Goal: Information Seeking & Learning: Check status

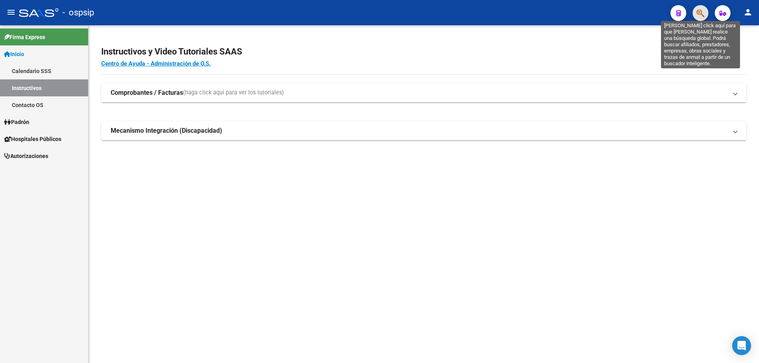
click at [703, 13] on icon "button" at bounding box center [701, 13] width 8 height 9
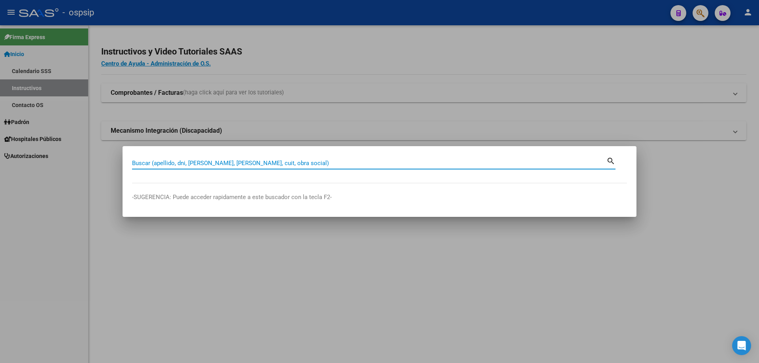
click at [382, 163] on input "Buscar (apellido, dni, [PERSON_NAME], [PERSON_NAME], cuit, obra social)" at bounding box center [369, 163] width 475 height 7
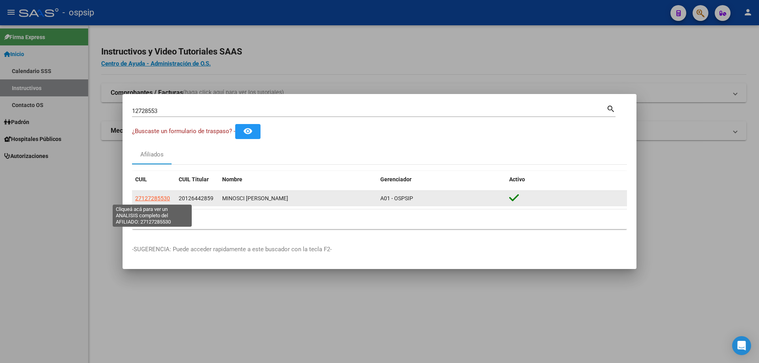
click at [150, 199] on span "27127285530" at bounding box center [152, 198] width 35 height 6
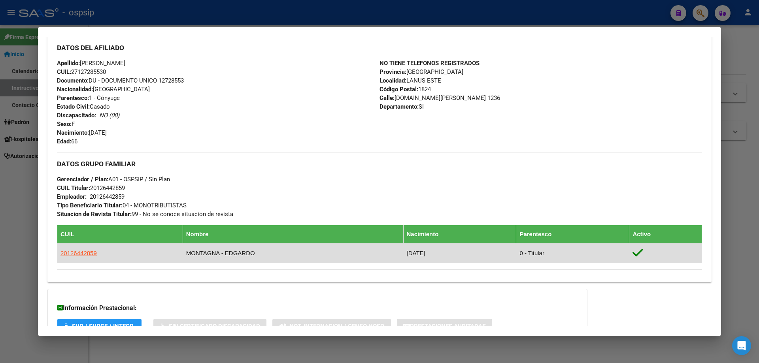
scroll to position [327, 0]
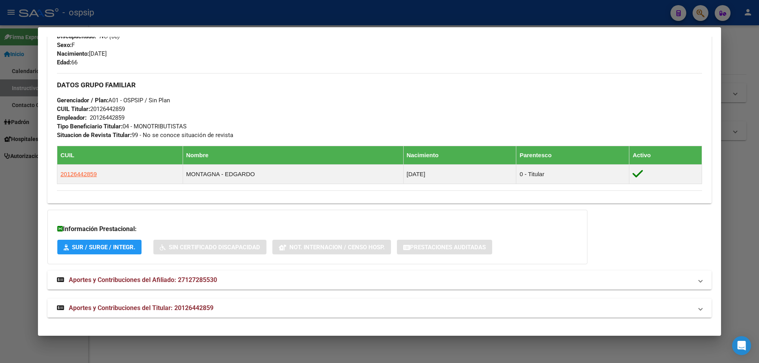
click at [117, 310] on span "Aportes y Contribuciones del Titular: 20126442859" at bounding box center [141, 309] width 145 height 8
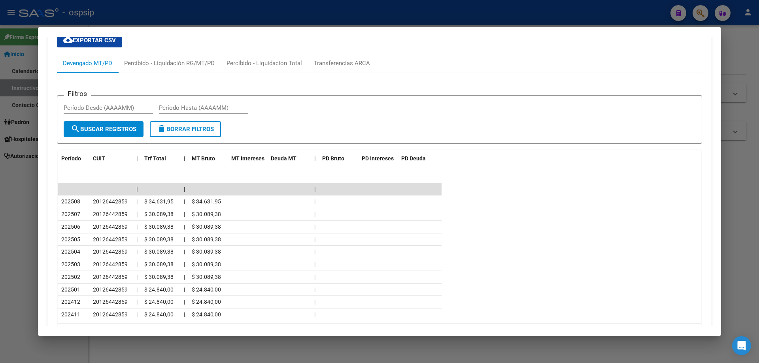
scroll to position [682, 0]
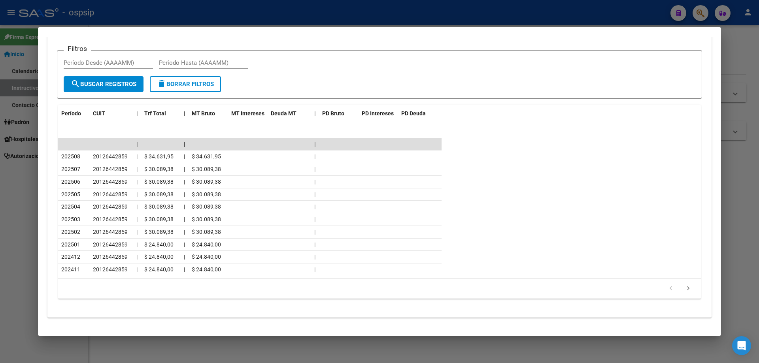
click at [348, 351] on div at bounding box center [379, 181] width 759 height 363
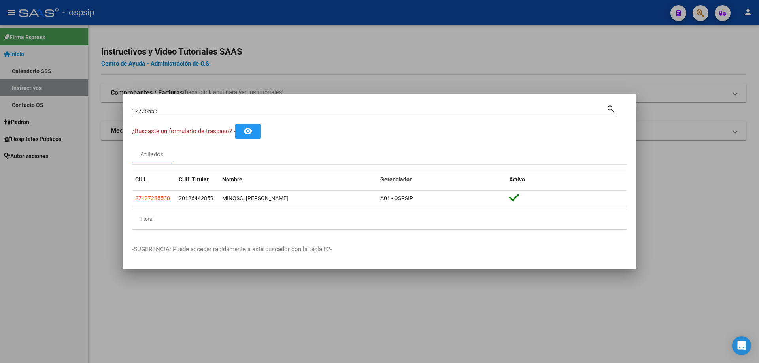
click at [259, 108] on input "12728553" at bounding box center [369, 111] width 475 height 7
type input "1"
type input "26037219"
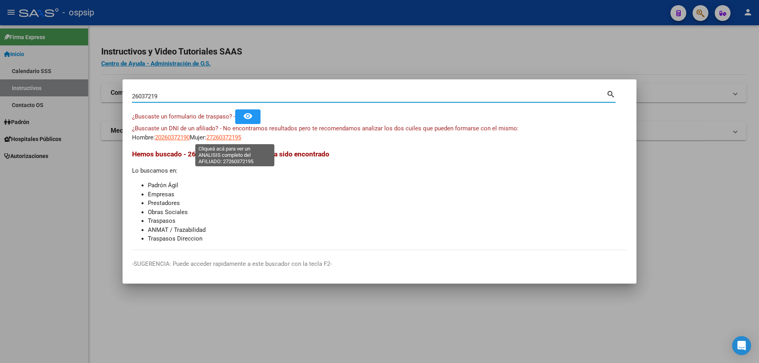
click at [223, 139] on span "27260372195" at bounding box center [223, 137] width 35 height 7
type textarea "27260372195"
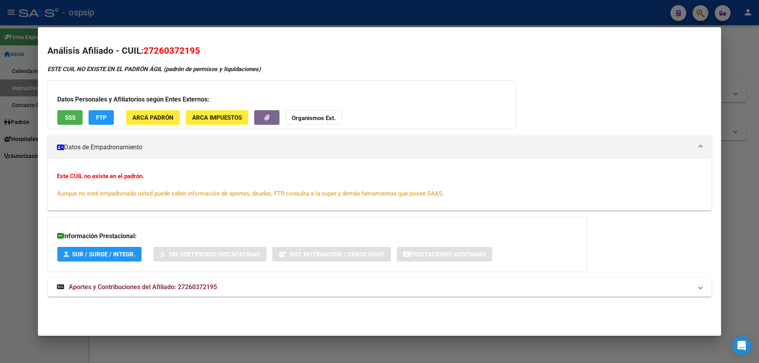
click at [229, 346] on div at bounding box center [379, 181] width 759 height 363
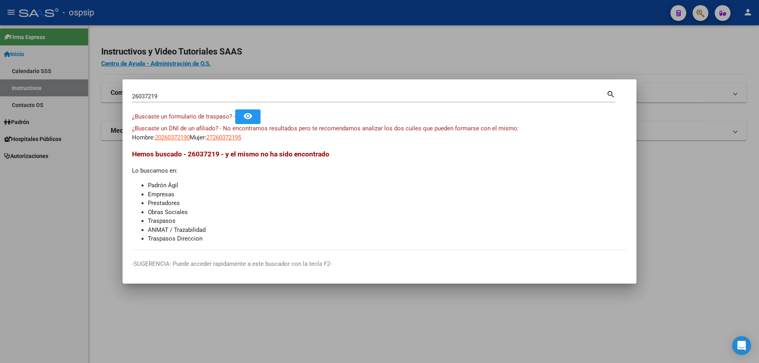
click at [195, 91] on div "26037219 Buscar (apellido, dni, cuil, nro traspaso, cuit, obra social)" at bounding box center [369, 97] width 475 height 12
type input "2"
type input "49917189"
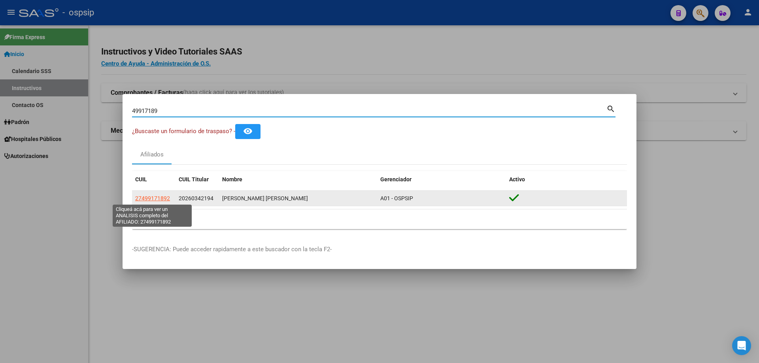
click at [160, 198] on span "27499171892" at bounding box center [152, 198] width 35 height 6
type textarea "27499171892"
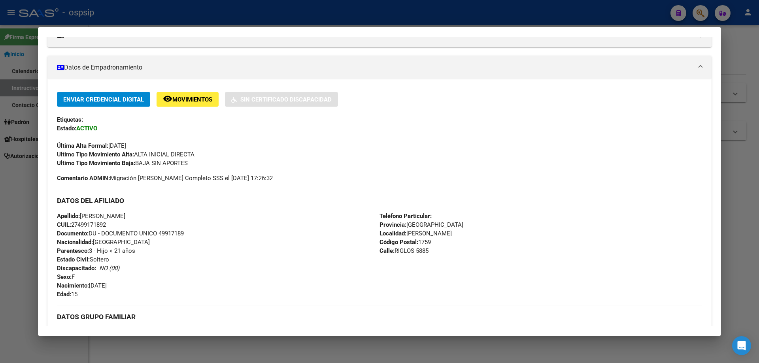
scroll to position [93, 0]
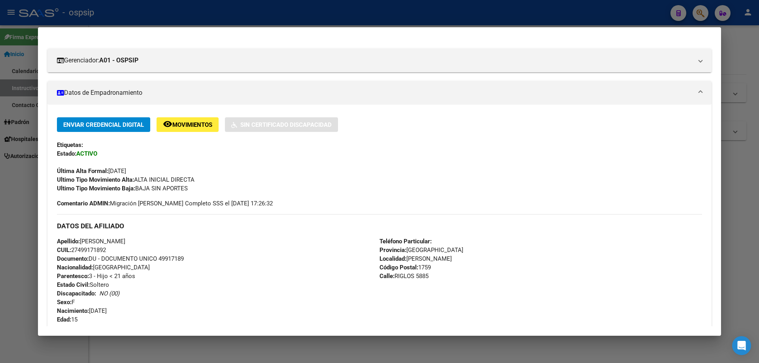
drag, startPoint x: 187, startPoint y: 259, endPoint x: 161, endPoint y: 257, distance: 26.9
click at [161, 257] on div "Apellido: [PERSON_NAME]: 27499171892 Documento: DU - DOCUMENTO UNICO 49917189 N…" at bounding box center [218, 280] width 323 height 87
copy span "49917189"
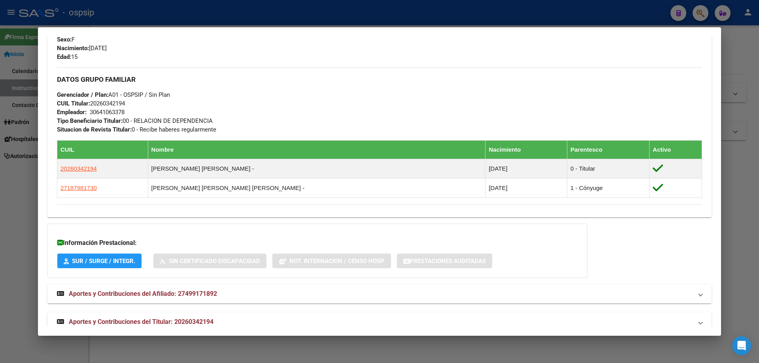
scroll to position [370, 0]
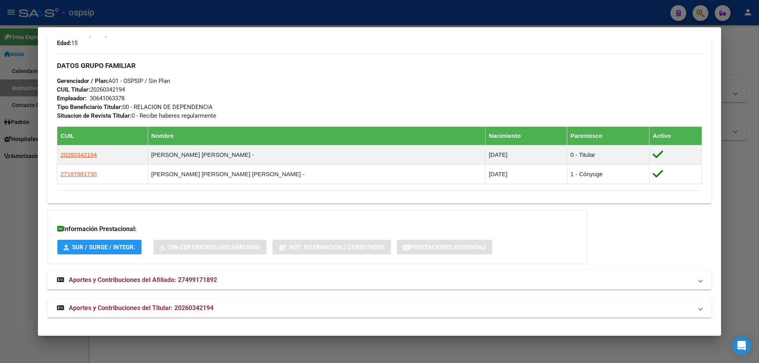
click at [150, 309] on span "Aportes y Contribuciones del Titular: 20260342194" at bounding box center [141, 309] width 145 height 8
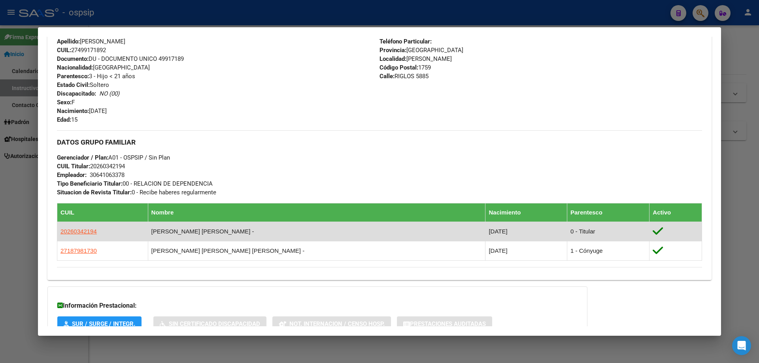
scroll to position [287, 0]
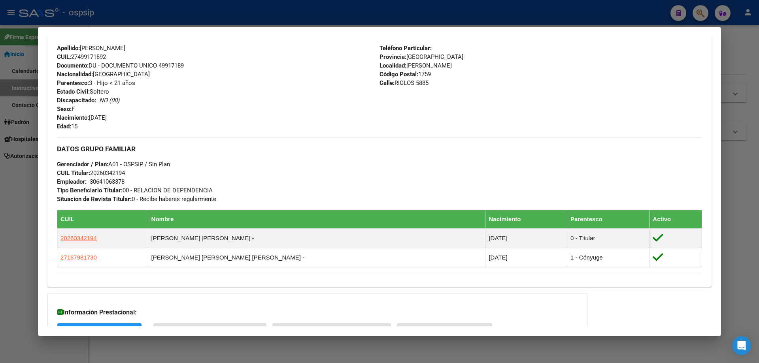
click at [321, 345] on div at bounding box center [379, 181] width 759 height 363
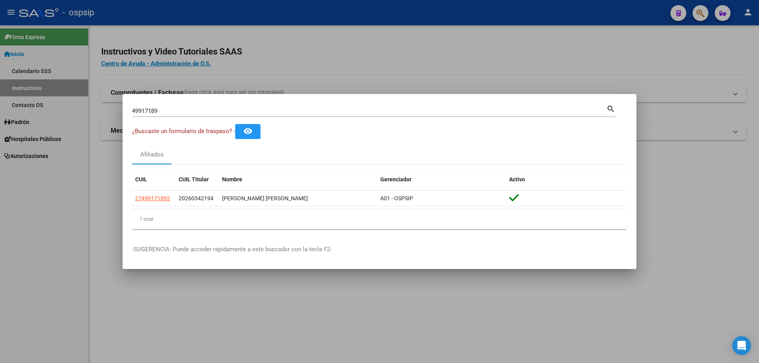
click at [181, 104] on div "49917189 Buscar (apellido, dni, [PERSON_NAME], [PERSON_NAME], cuit, obra social…" at bounding box center [374, 110] width 484 height 13
click at [177, 110] on input "49917189" at bounding box center [369, 111] width 475 height 7
type input "4"
type input "23028520"
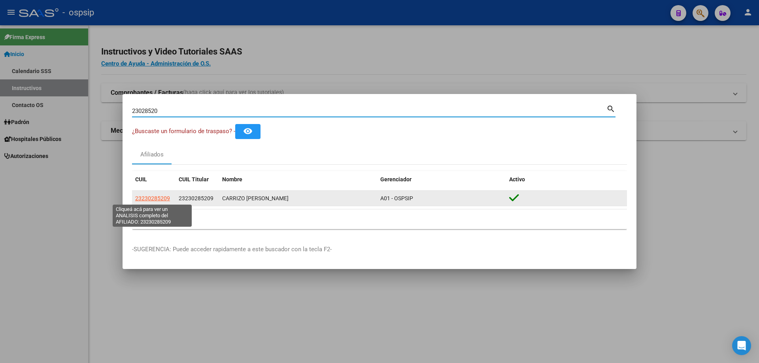
click at [143, 197] on span "23230285209" at bounding box center [152, 198] width 35 height 6
type textarea "23230285209"
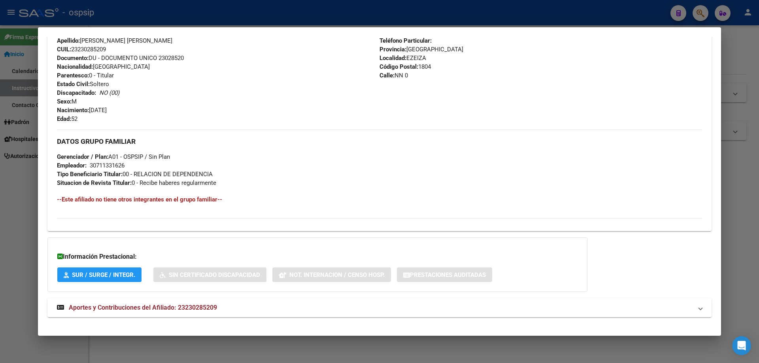
scroll to position [286, 0]
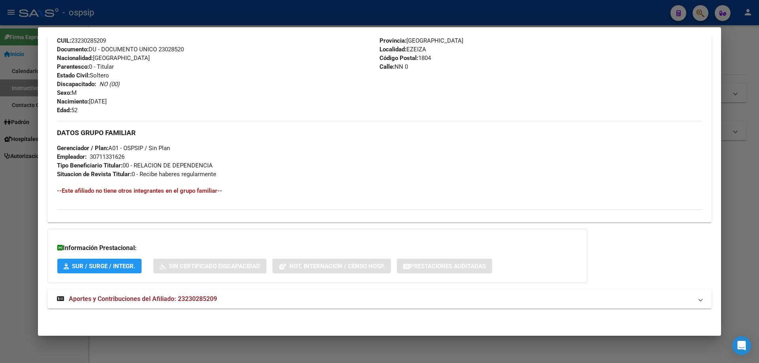
click at [142, 298] on span "Aportes y Contribuciones del Afiliado: 23230285209" at bounding box center [143, 299] width 148 height 8
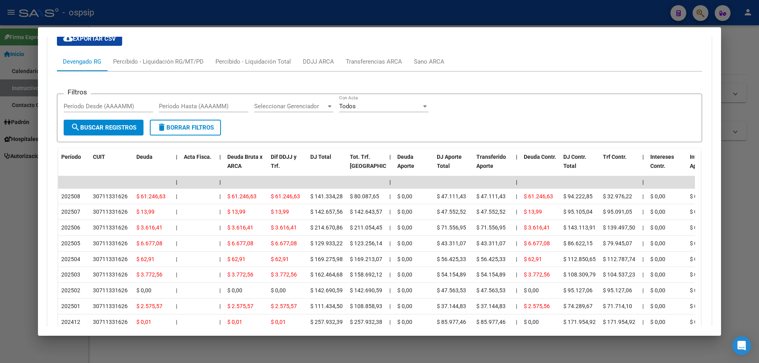
scroll to position [602, 0]
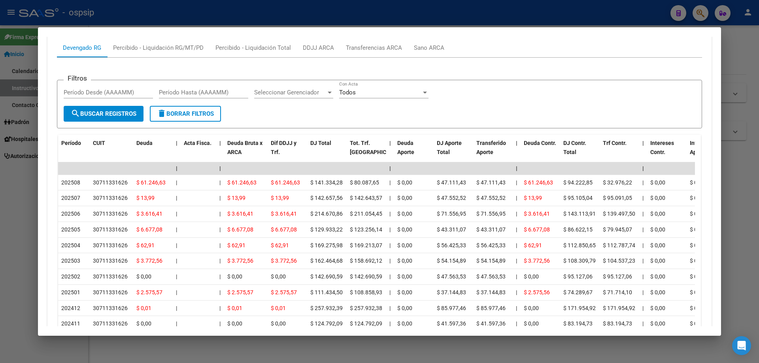
click at [437, 348] on div at bounding box center [379, 181] width 759 height 363
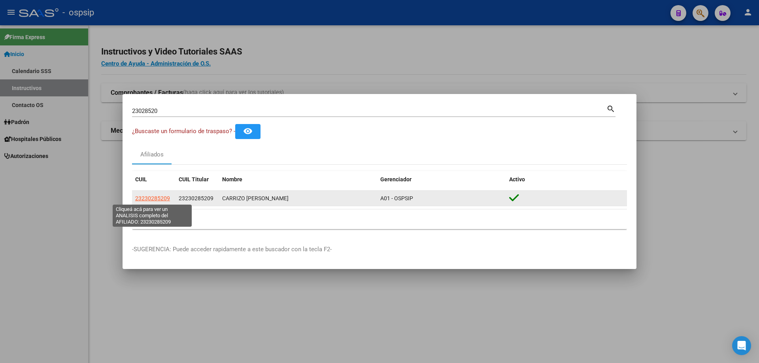
click at [164, 199] on span "23230285209" at bounding box center [152, 198] width 35 height 6
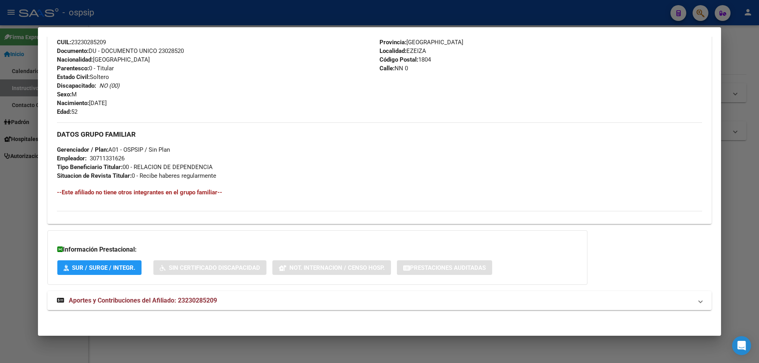
scroll to position [286, 0]
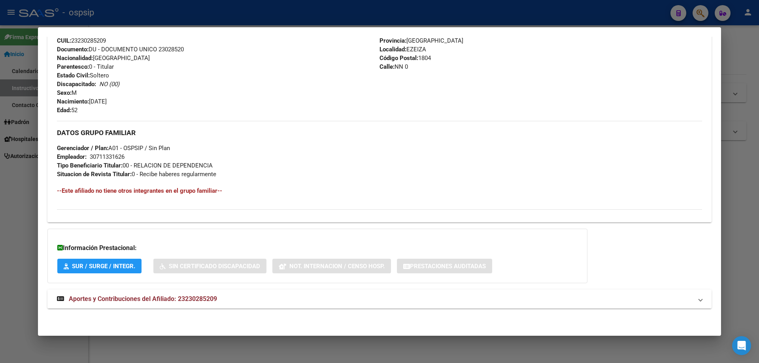
click at [171, 299] on span "Aportes y Contribuciones del Afiliado: 23230285209" at bounding box center [143, 299] width 148 height 8
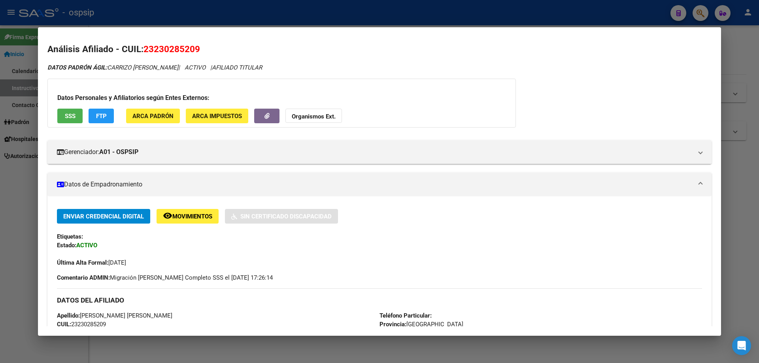
scroll to position [0, 0]
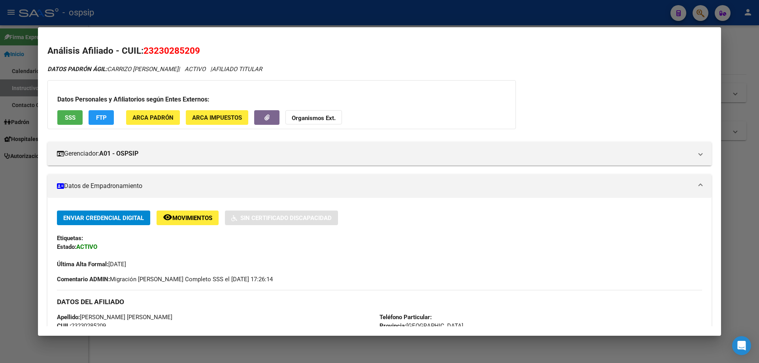
click at [541, 343] on div at bounding box center [379, 181] width 759 height 363
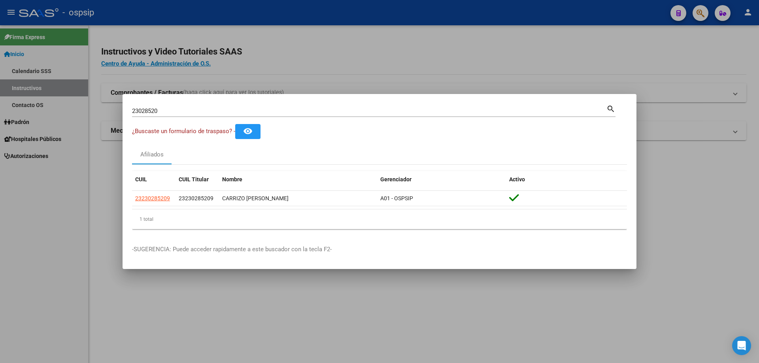
click at [241, 109] on input "23028520" at bounding box center [369, 111] width 475 height 7
type input "2"
type input "29277761"
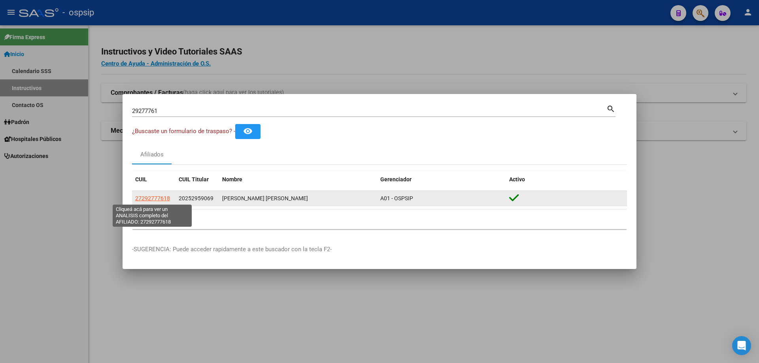
click at [156, 197] on span "27292777618" at bounding box center [152, 198] width 35 height 6
type textarea "27292777618"
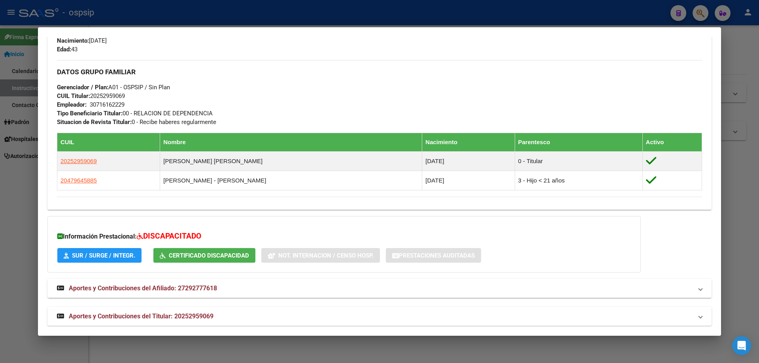
scroll to position [340, 0]
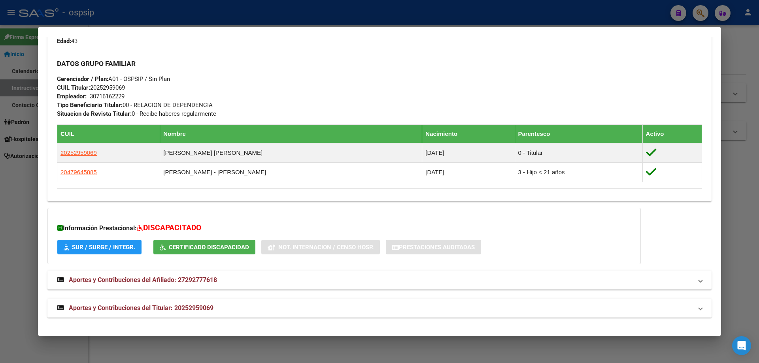
click at [143, 310] on span "Aportes y Contribuciones del Titular: 20252959069" at bounding box center [141, 309] width 145 height 8
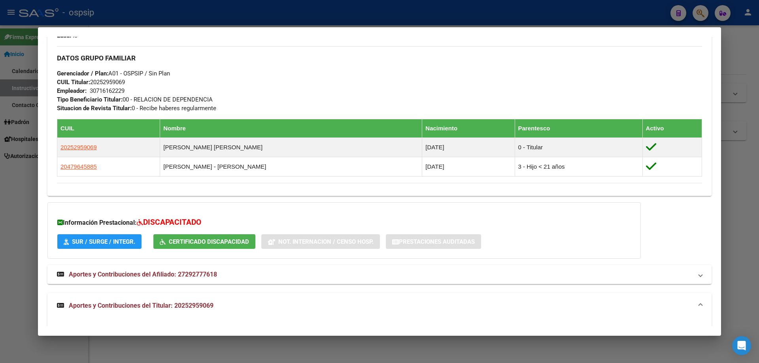
scroll to position [356, 0]
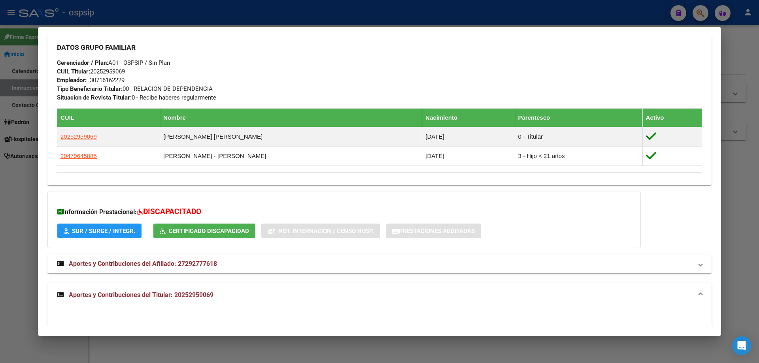
click at [162, 292] on span "Aportes y Contribuciones del Titular: 20252959069" at bounding box center [141, 296] width 145 height 8
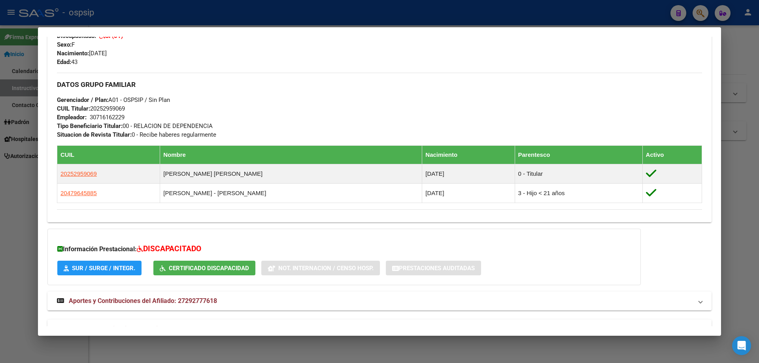
scroll to position [340, 0]
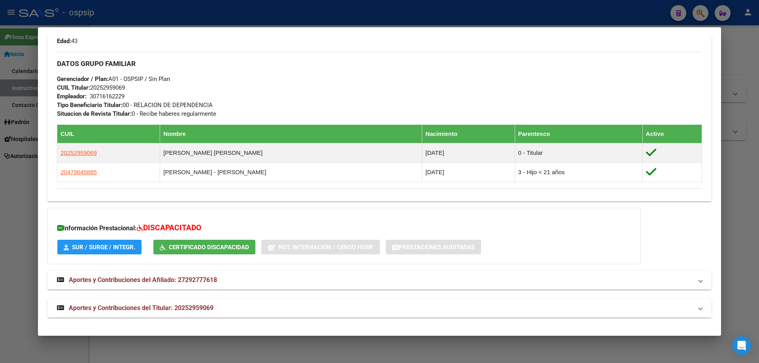
click at [104, 307] on span "Aportes y Contribuciones del Titular: 20252959069" at bounding box center [141, 309] width 145 height 8
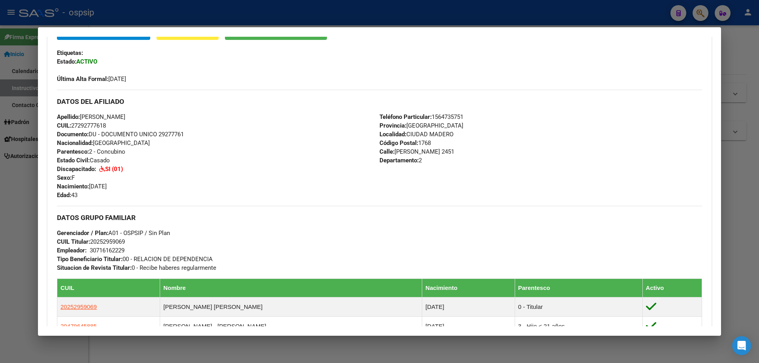
scroll to position [277, 0]
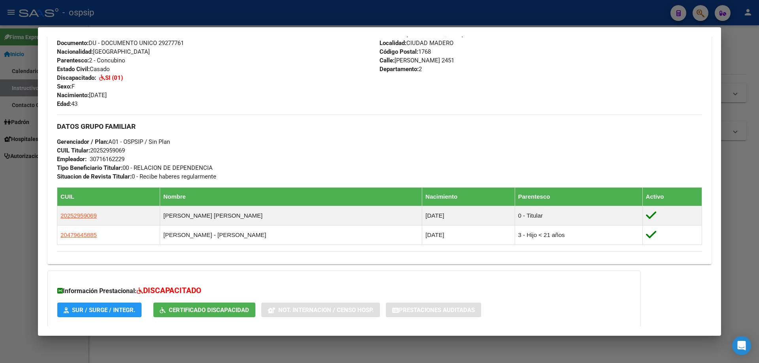
click at [393, 350] on div at bounding box center [379, 181] width 759 height 363
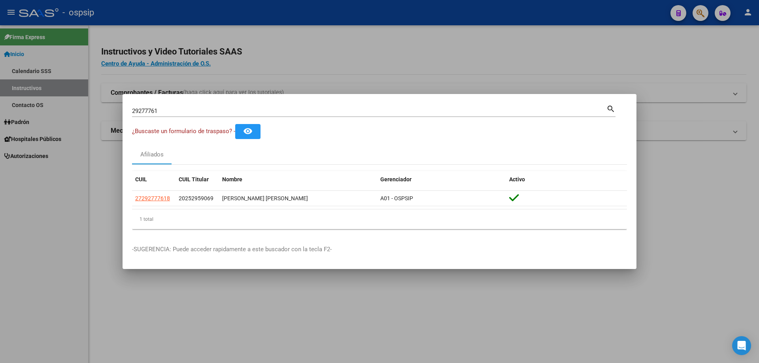
click at [270, 108] on input "29277761" at bounding box center [369, 111] width 475 height 7
type input "2"
type input "51241906"
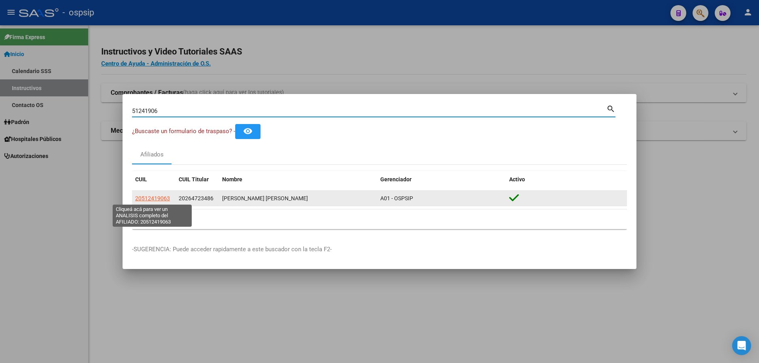
click at [155, 197] on span "20512419063" at bounding box center [152, 198] width 35 height 6
type textarea "20512419063"
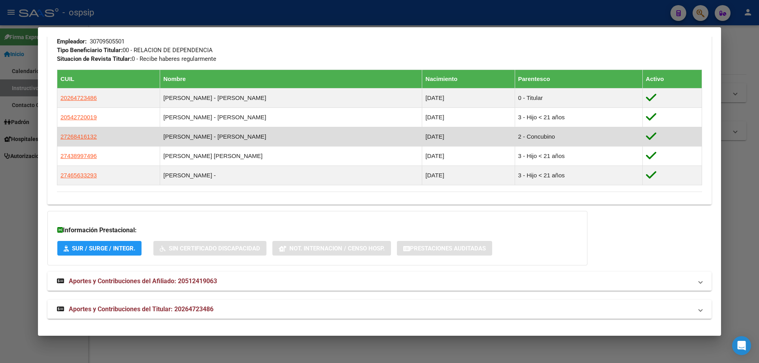
scroll to position [428, 0]
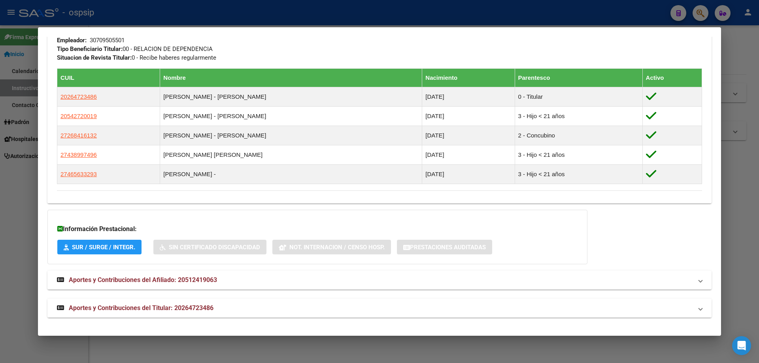
click at [151, 306] on span "Aportes y Contribuciones del Titular: 20264723486" at bounding box center [141, 309] width 145 height 8
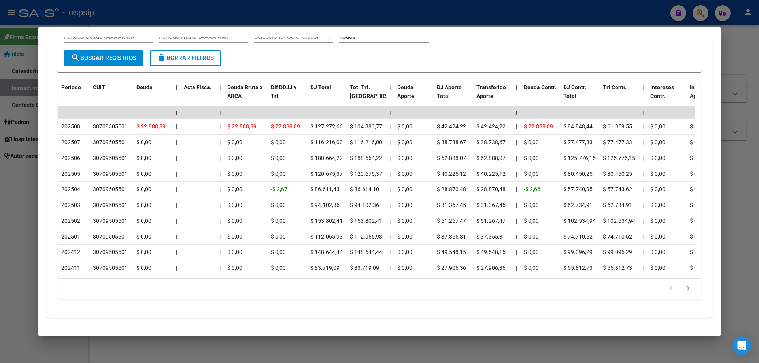
scroll to position [820, 0]
click at [595, 350] on div at bounding box center [379, 181] width 759 height 363
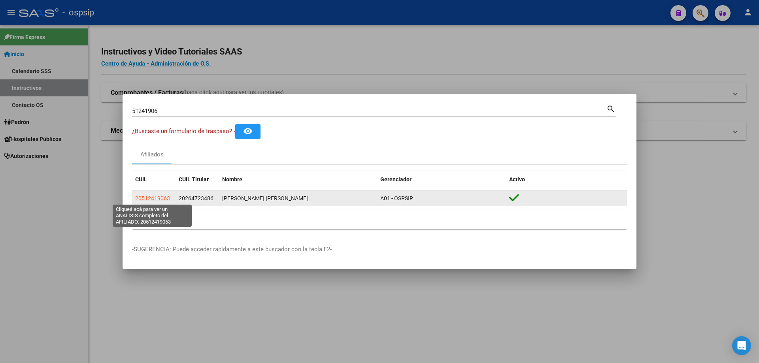
click at [150, 198] on span "20512419063" at bounding box center [152, 198] width 35 height 6
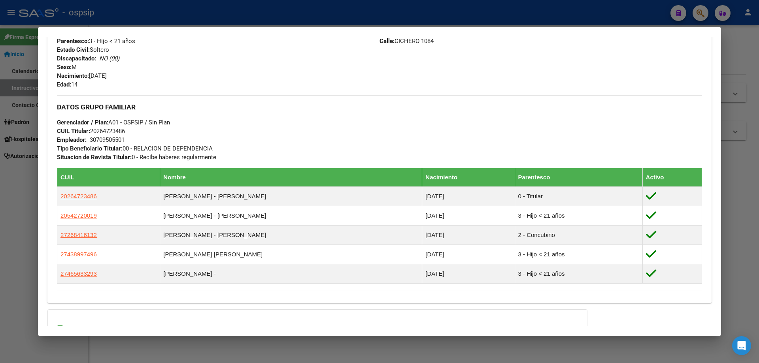
scroll to position [428, 0]
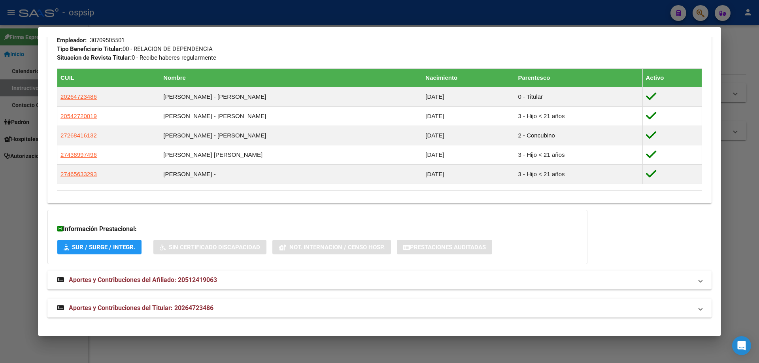
click at [119, 306] on span "Aportes y Contribuciones del Titular: 20264723486" at bounding box center [141, 309] width 145 height 8
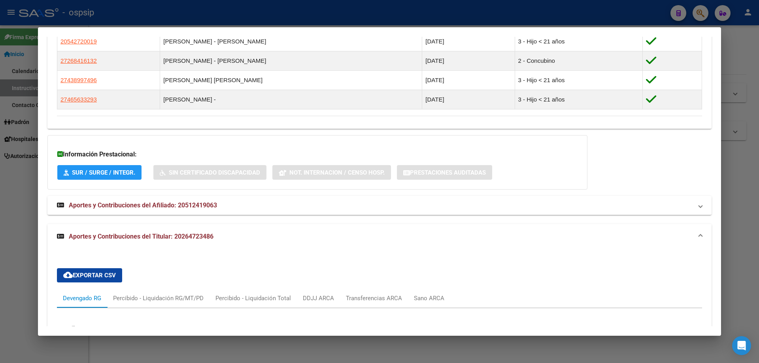
scroll to position [464, 0]
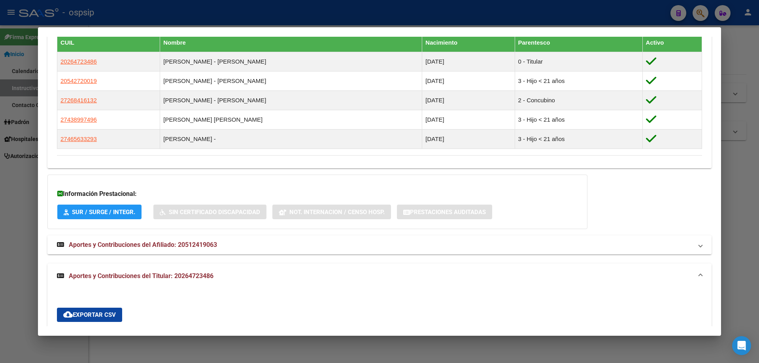
click at [400, 352] on div at bounding box center [379, 181] width 759 height 363
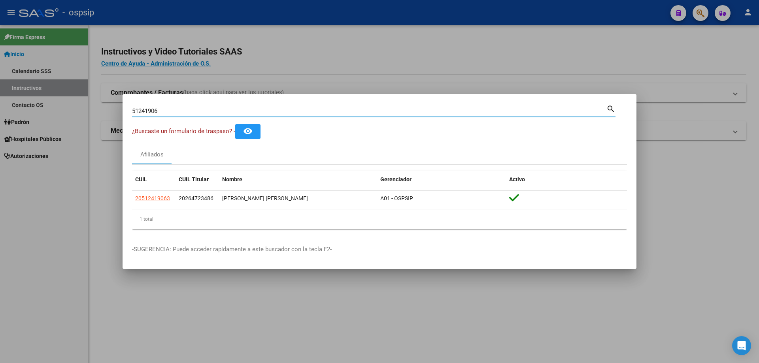
click at [301, 113] on input "51241906" at bounding box center [369, 111] width 475 height 7
type input "5"
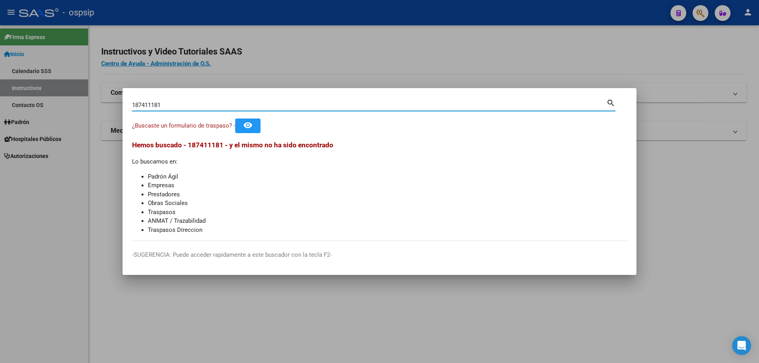
click at [169, 104] on input "187411181" at bounding box center [369, 105] width 475 height 7
type input "18741185"
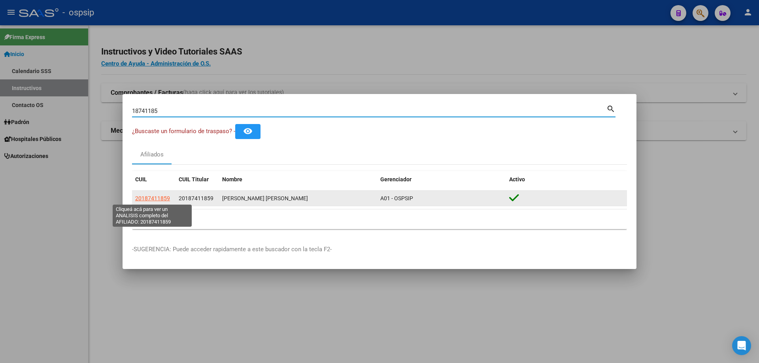
click at [168, 197] on span "20187411859" at bounding box center [152, 198] width 35 height 6
type textarea "20187411859"
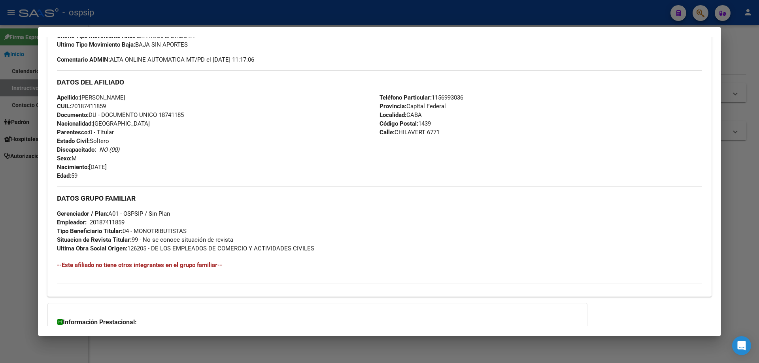
scroll to position [312, 0]
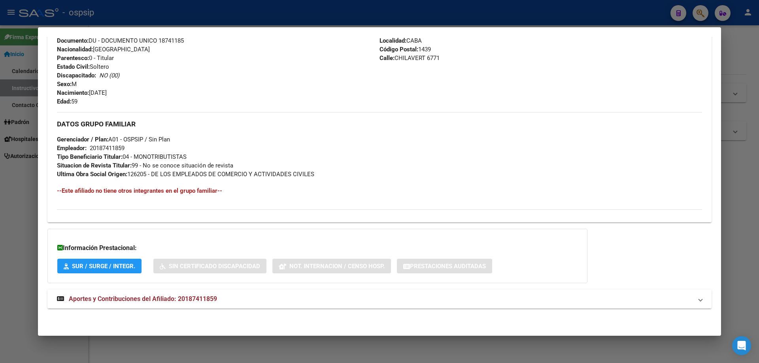
click at [175, 297] on span "Aportes y Contribuciones del Afiliado: 20187411859" at bounding box center [143, 299] width 148 height 8
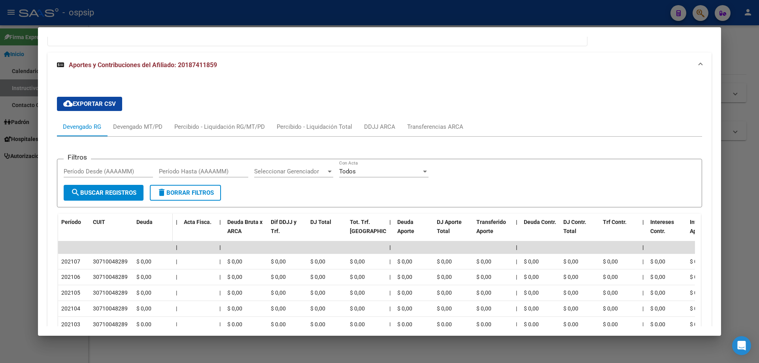
scroll to position [589, 0]
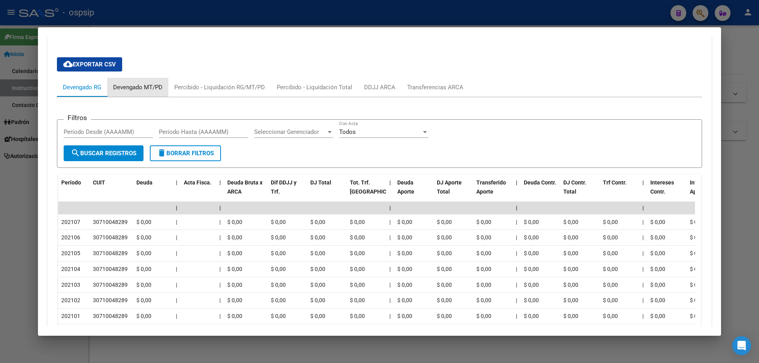
click at [139, 91] on div "Devengado MT/PD" at bounding box center [137, 87] width 49 height 9
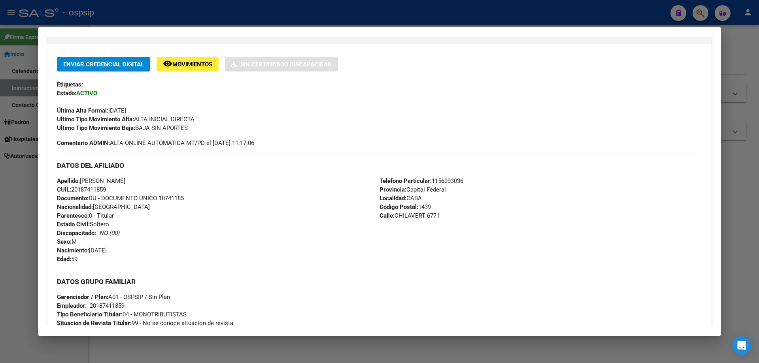
scroll to position [153, 0]
drag, startPoint x: 378, startPoint y: 348, endPoint x: 384, endPoint y: 350, distance: 6.1
click at [378, 348] on div at bounding box center [379, 181] width 759 height 363
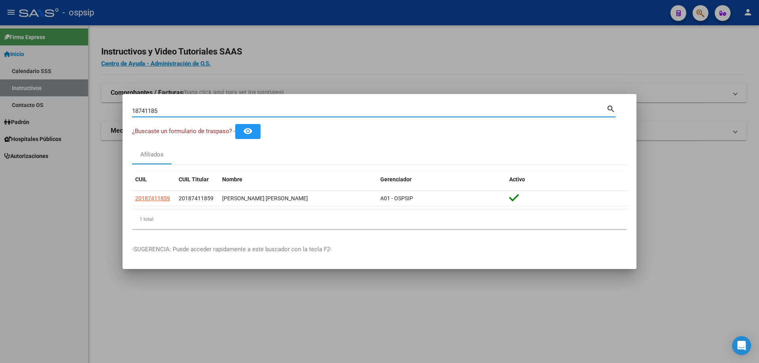
click at [280, 111] on input "18741185" at bounding box center [369, 111] width 475 height 7
type input "1"
type input "18798173"
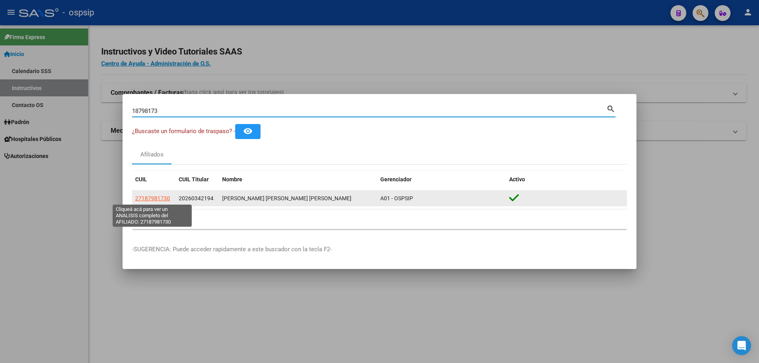
click at [157, 197] on span "27187981730" at bounding box center [152, 198] width 35 height 6
type textarea "27187981730"
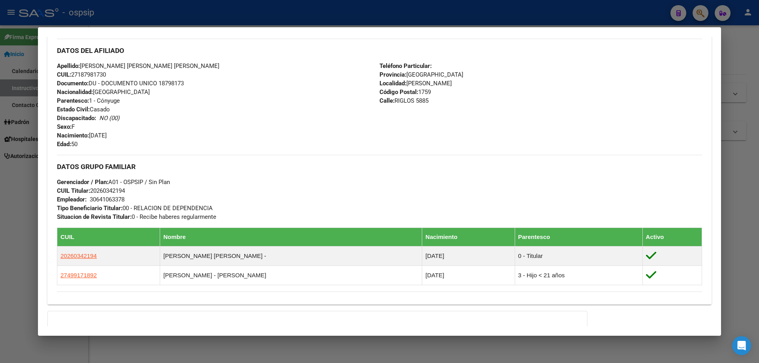
scroll to position [356, 0]
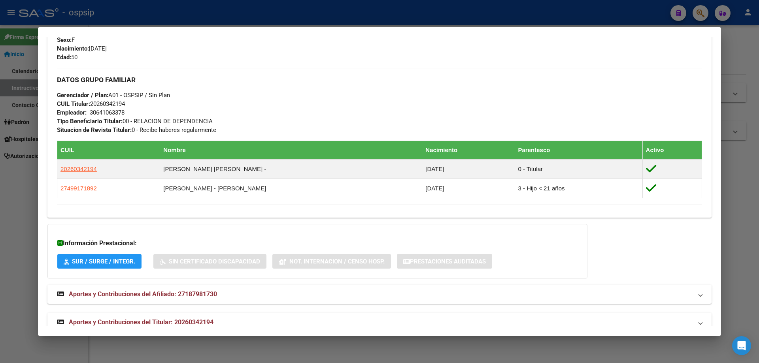
click at [139, 321] on span "Aportes y Contribuciones del Titular: 20260342194" at bounding box center [141, 323] width 145 height 8
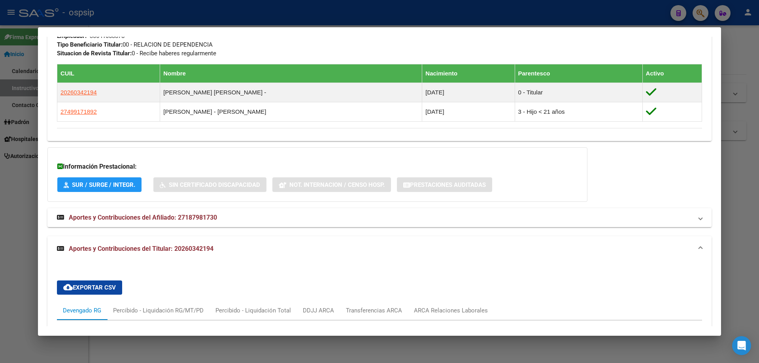
scroll to position [435, 0]
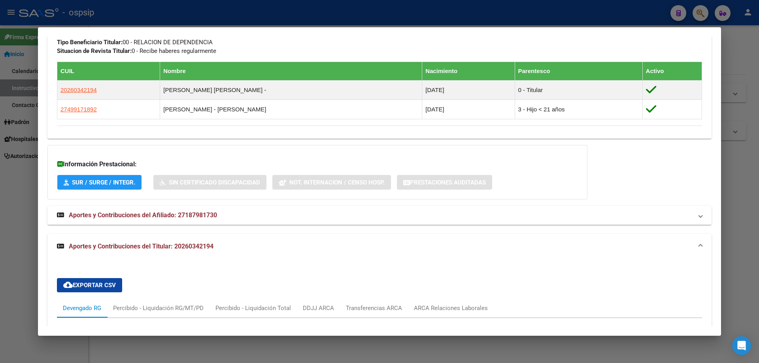
click at [466, 345] on div at bounding box center [379, 181] width 759 height 363
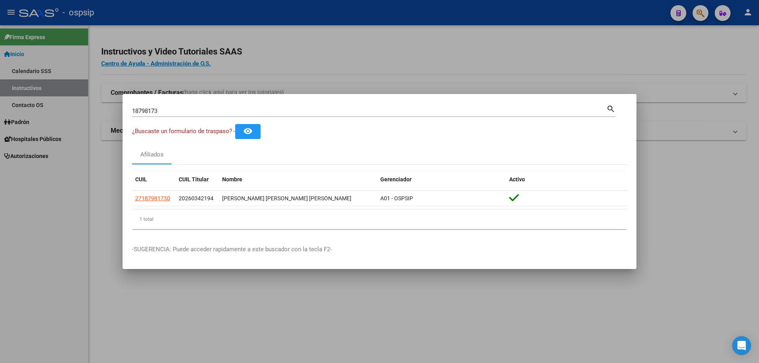
click at [287, 106] on div "18798173 Buscar (apellido, dni, cuil, [PERSON_NAME], cuit, obra social)" at bounding box center [369, 111] width 475 height 12
click at [292, 112] on input "18798173" at bounding box center [369, 111] width 475 height 7
type input "1"
type input "17456209"
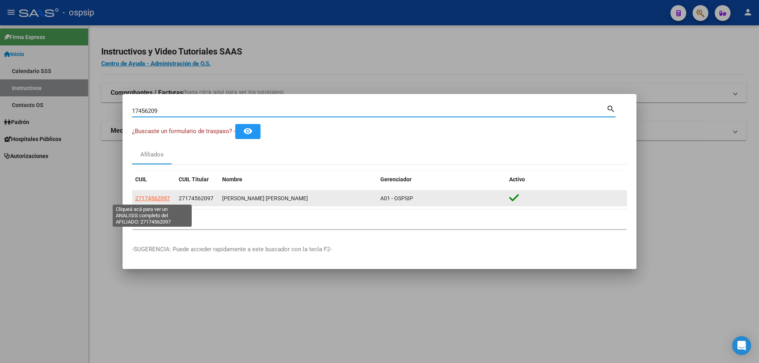
click at [151, 199] on span "27174562097" at bounding box center [152, 198] width 35 height 6
type textarea "27174562097"
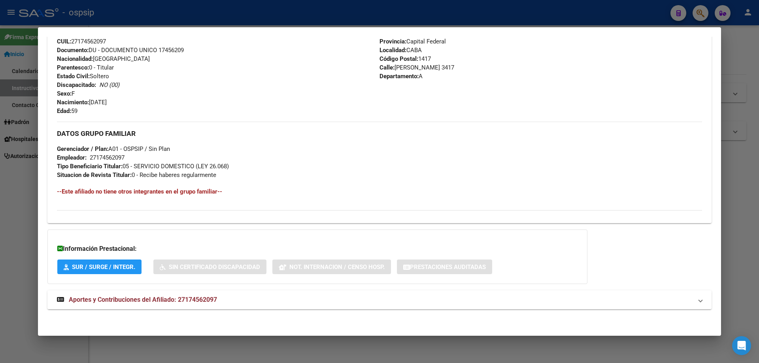
scroll to position [286, 0]
click at [153, 299] on span "Aportes y Contribuciones del Afiliado: 27174562097" at bounding box center [143, 299] width 148 height 8
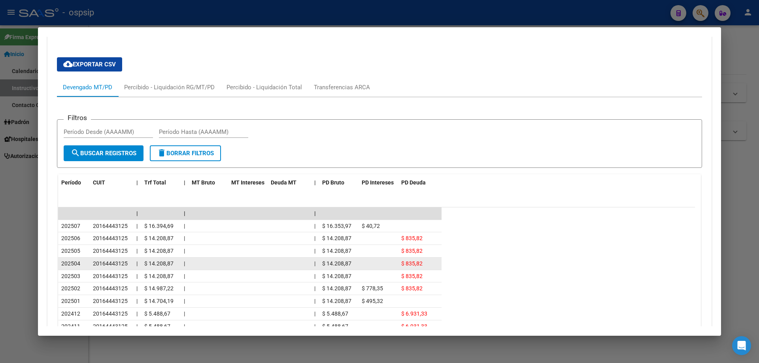
scroll to position [602, 0]
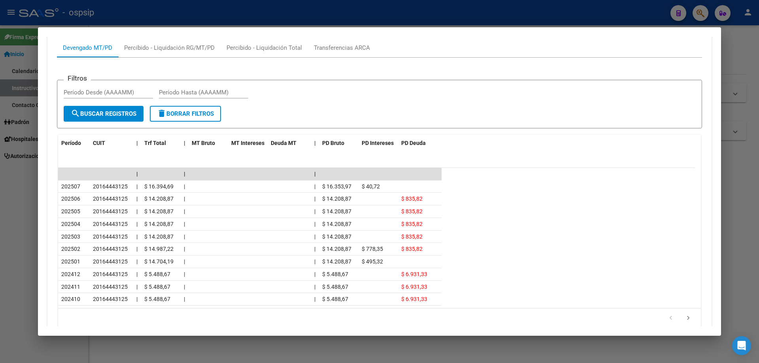
click at [741, 292] on div at bounding box center [379, 181] width 759 height 363
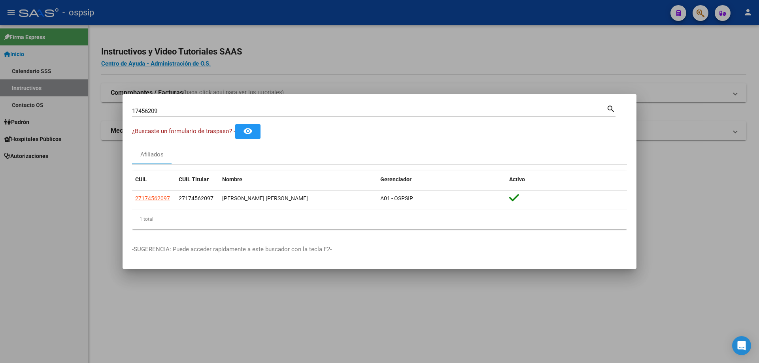
click at [189, 111] on input "17456209" at bounding box center [369, 111] width 475 height 7
